Goal: Task Accomplishment & Management: Complete application form

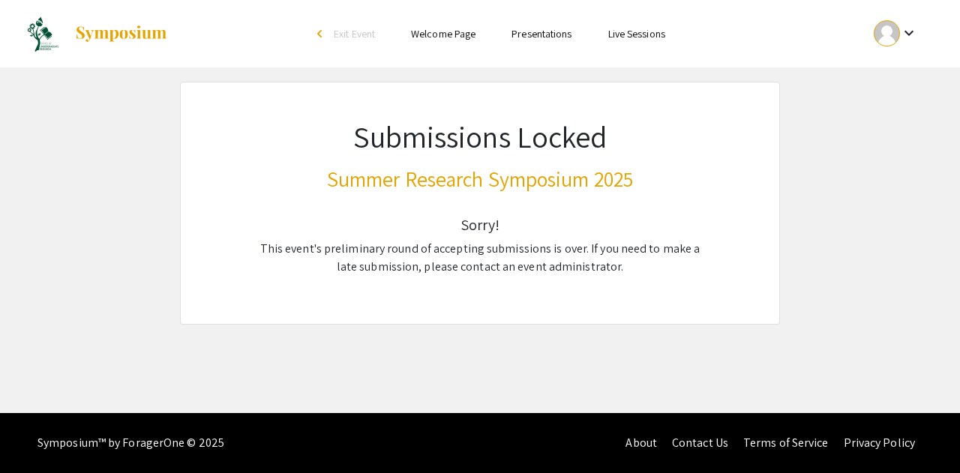
click at [905, 34] on mat-icon "keyboard_arrow_down" at bounding box center [909, 33] width 18 height 18
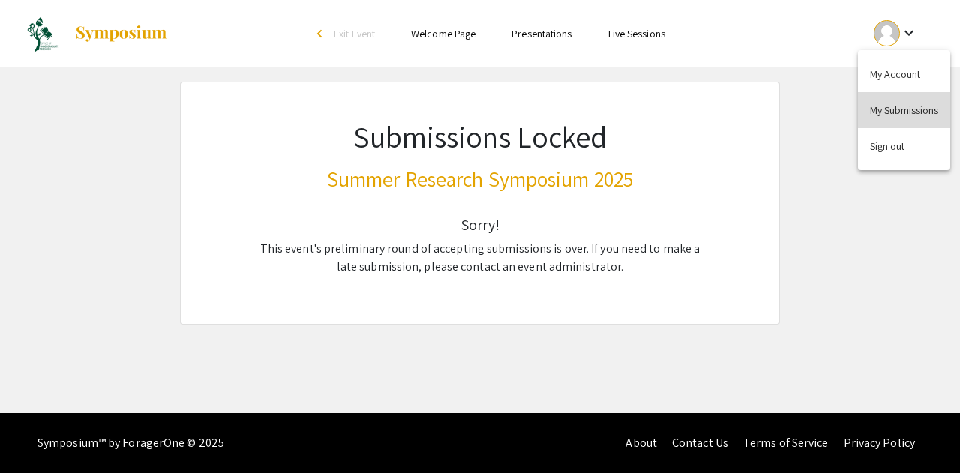
click at [879, 122] on button "My Submissions" at bounding box center [904, 110] width 92 height 36
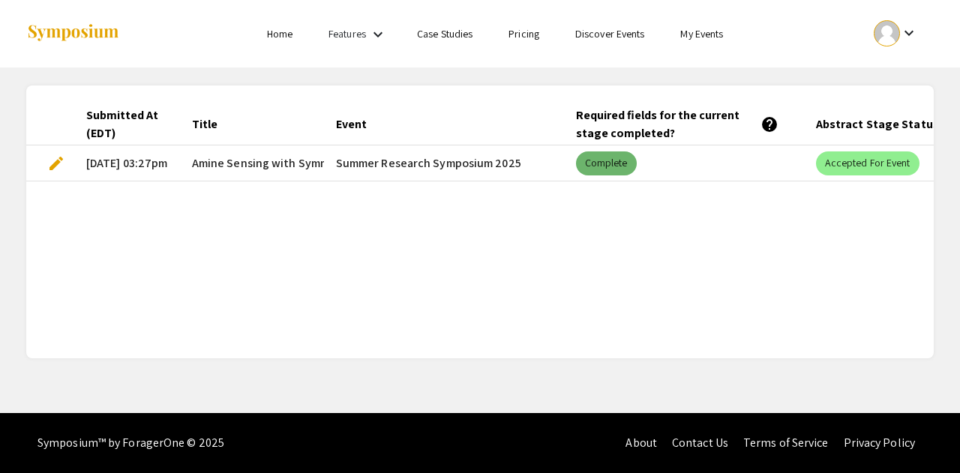
click at [607, 167] on mat-chip "Complete" at bounding box center [606, 163] width 61 height 24
click at [457, 176] on mat-cell "Summer Research Symposium 2025" at bounding box center [444, 163] width 240 height 36
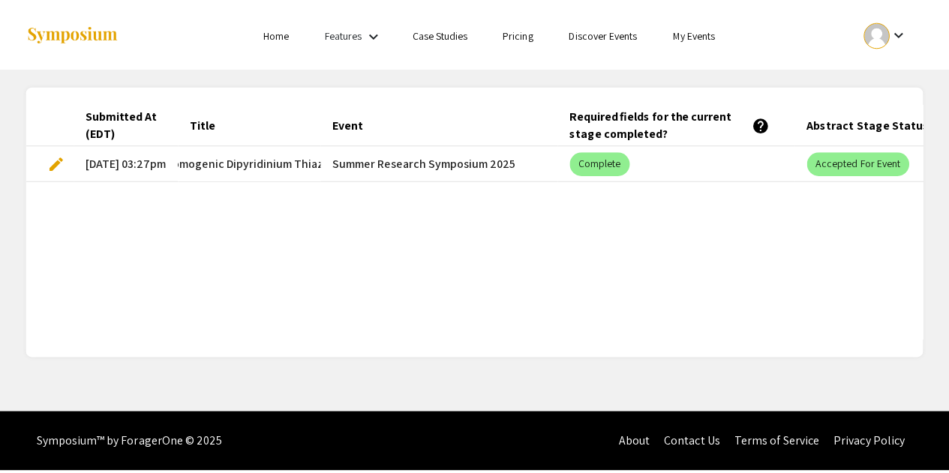
scroll to position [0, 268]
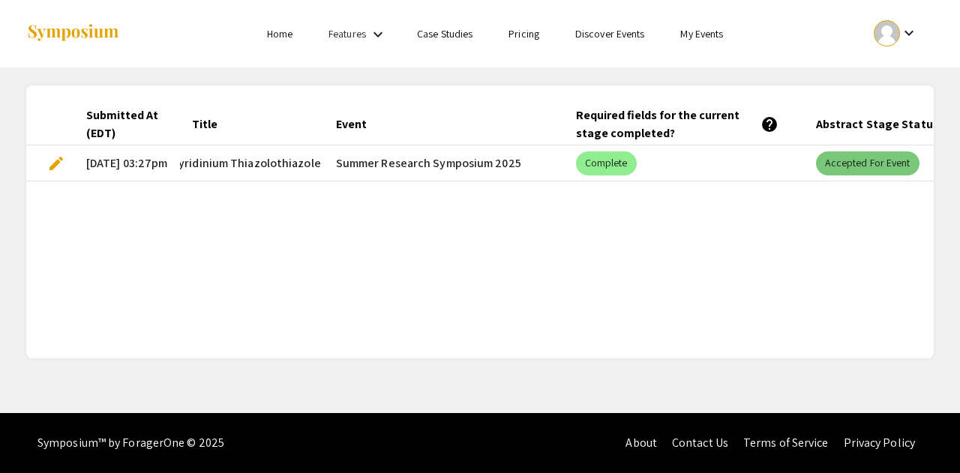
click at [854, 163] on mat-chip "Accepted for Event" at bounding box center [867, 163] width 103 height 24
click at [614, 163] on mat-chip "Complete" at bounding box center [606, 163] width 61 height 24
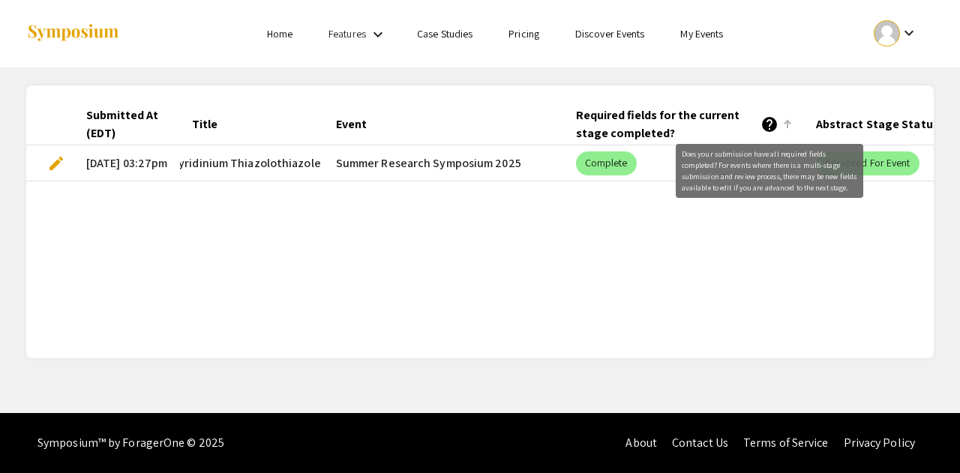
click at [769, 124] on mat-icon "help" at bounding box center [769, 124] width 18 height 18
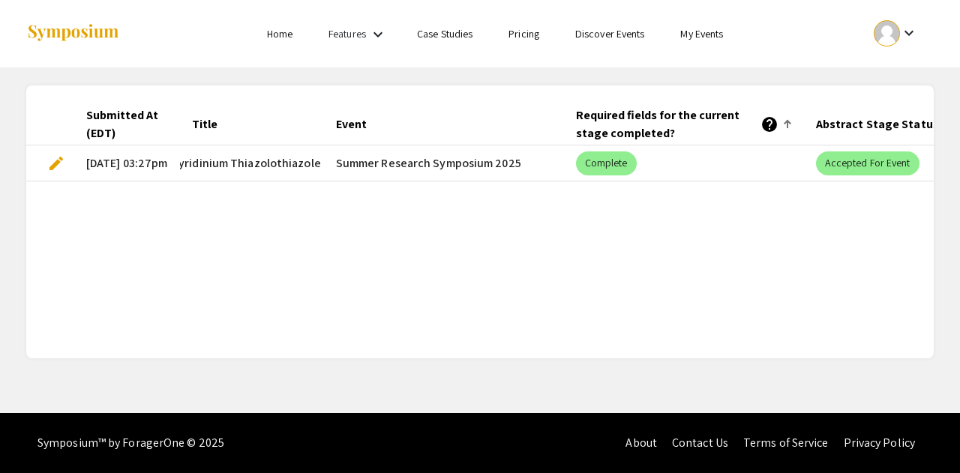
click at [458, 154] on mat-cell "Summer Research Symposium 2025" at bounding box center [444, 163] width 240 height 36
click at [66, 155] on mat-cell "edit" at bounding box center [50, 163] width 48 height 36
click at [52, 163] on span "edit" at bounding box center [56, 163] width 18 height 18
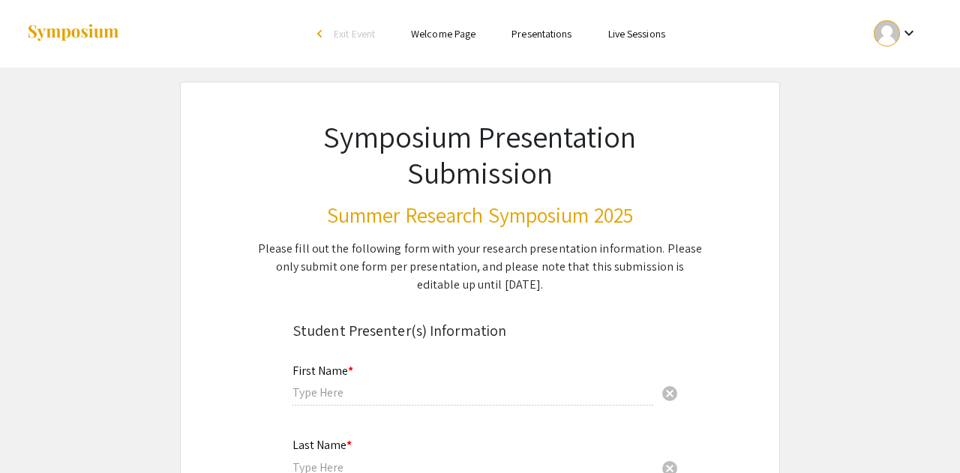
type input "[PERSON_NAME]"
type input "[EMAIL_ADDRESS][DOMAIN_NAME]"
radio input "true"
type input "[PERSON_NAME]"
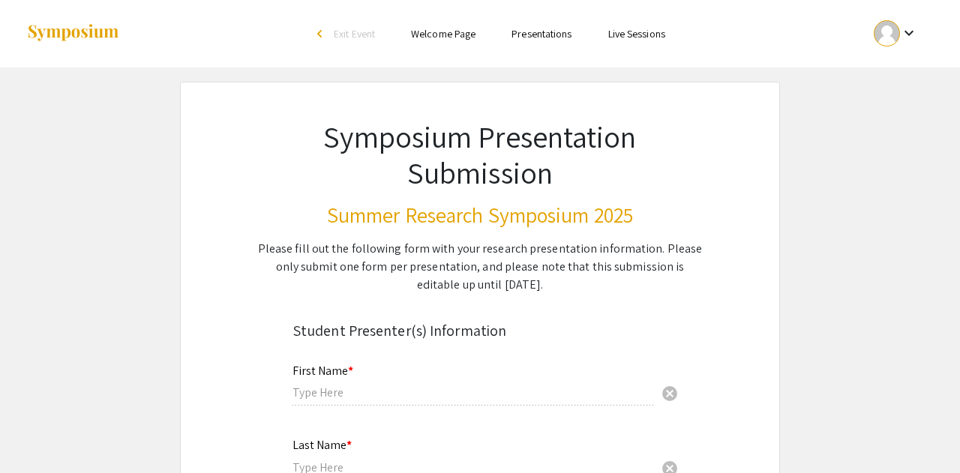
type input "[EMAIL_ADDRESS][DOMAIN_NAME]"
radio input "true"
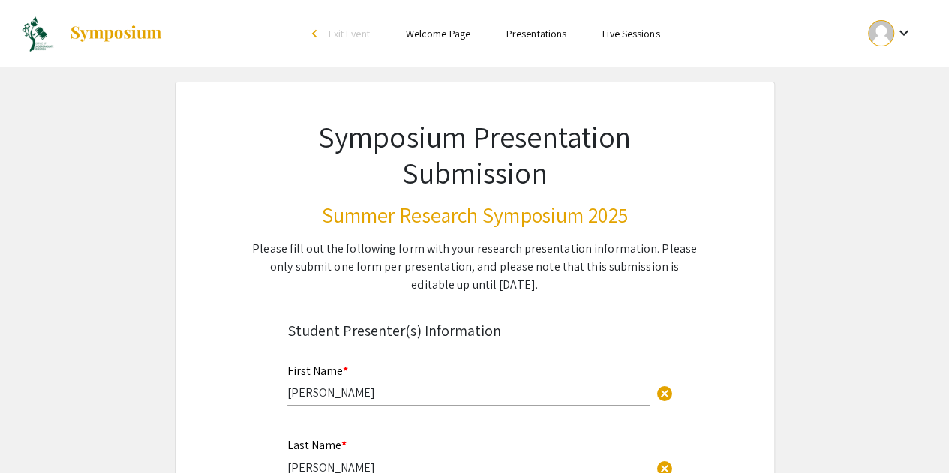
type input "0"
select select "custom"
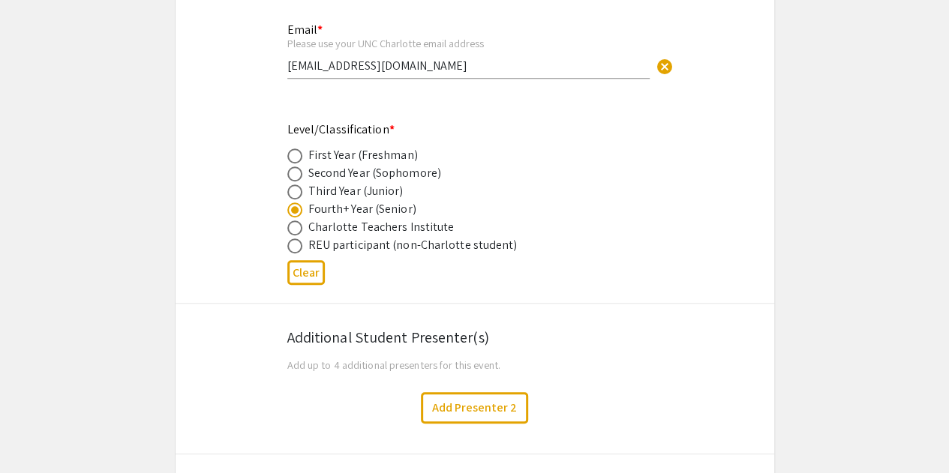
type input "1"
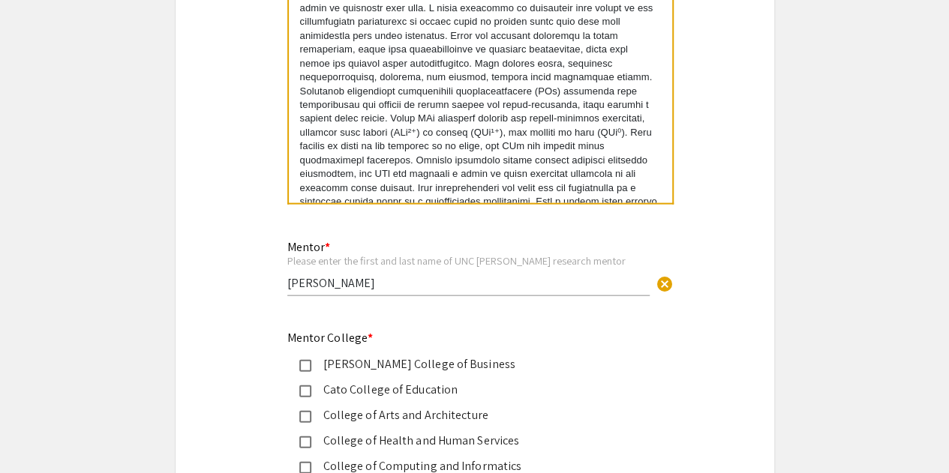
select select "auto"
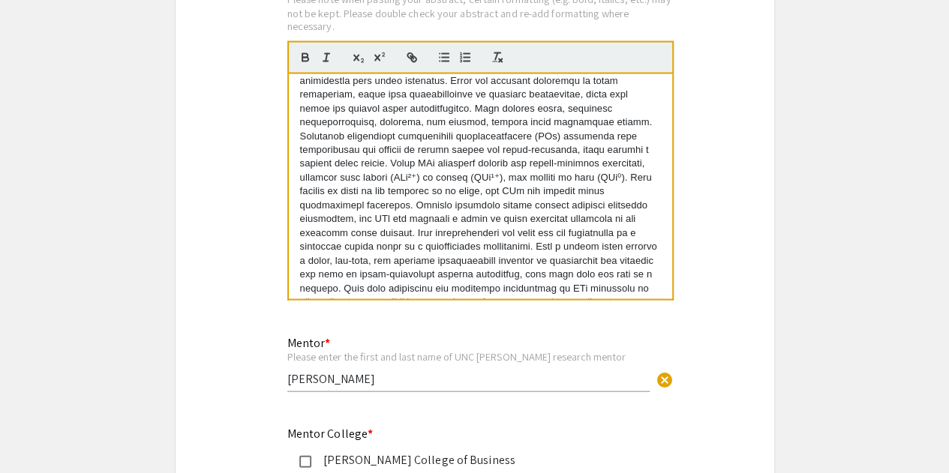
scroll to position [83, 0]
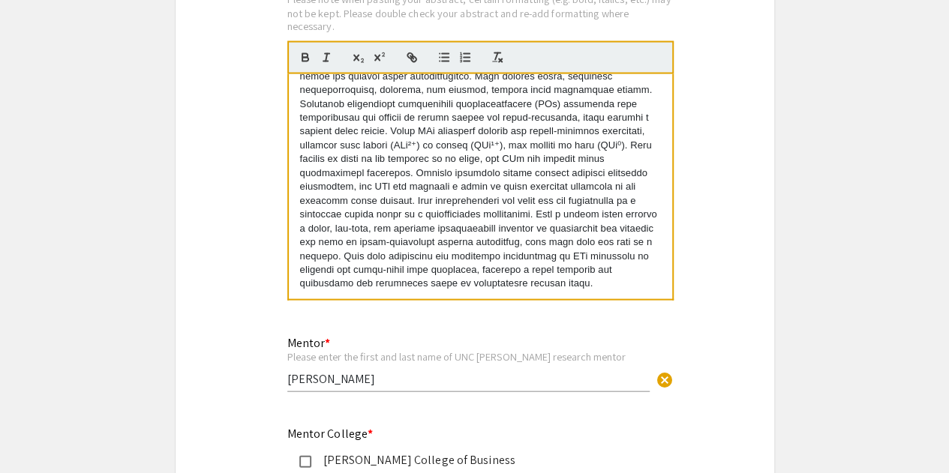
drag, startPoint x: 298, startPoint y: 89, endPoint x: 636, endPoint y: 290, distance: 393.4
click at [636, 290] on div at bounding box center [480, 185] width 383 height 225
copy p "Lor Ipsumd Sitame co adipiscin elitseddoeiu t incidi utlabo etdolo, magnaali en…"
